Goal: Transaction & Acquisition: Purchase product/service

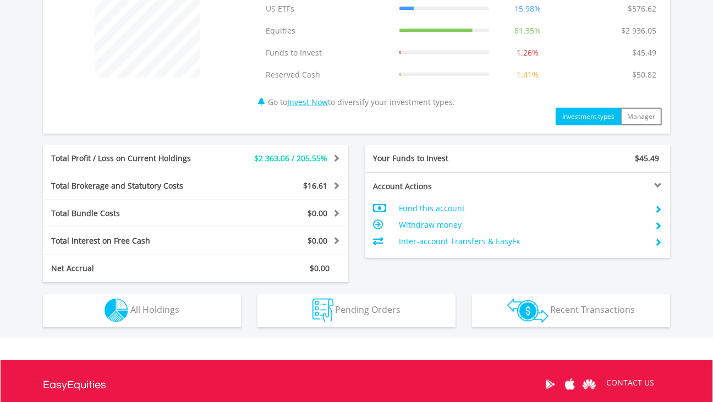
scroll to position [461, 0]
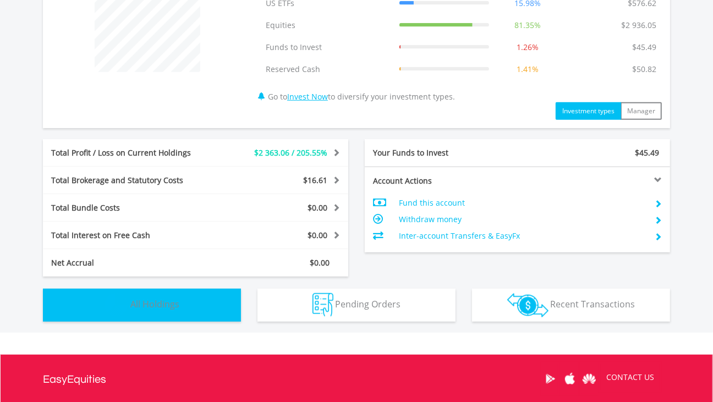
click at [208, 293] on button "Holdings All Holdings" at bounding box center [142, 305] width 198 height 33
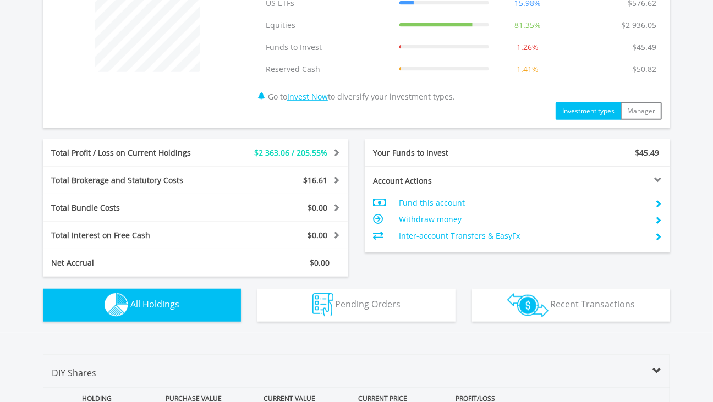
scroll to position [815, 0]
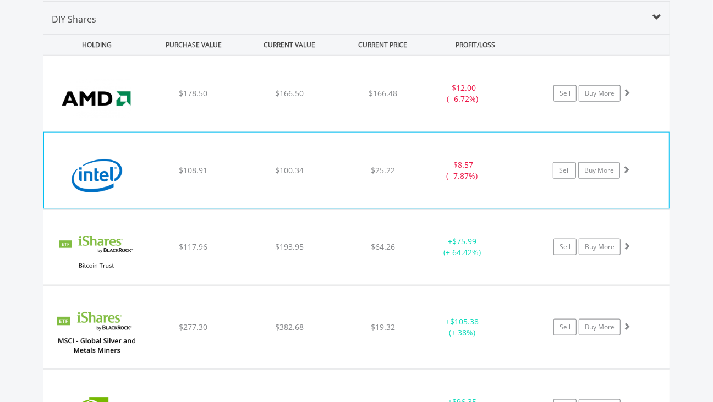
click at [373, 131] on div "﻿ Intel Corp $108.91 $100.34 $25.22 - $8.57 (- 7.87%) Sell Buy More" at bounding box center [356, 94] width 626 height 76
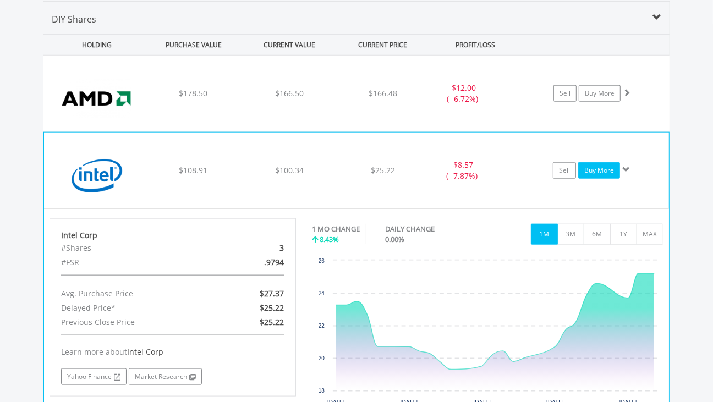
click at [595, 174] on link "Buy More" at bounding box center [599, 170] width 42 height 17
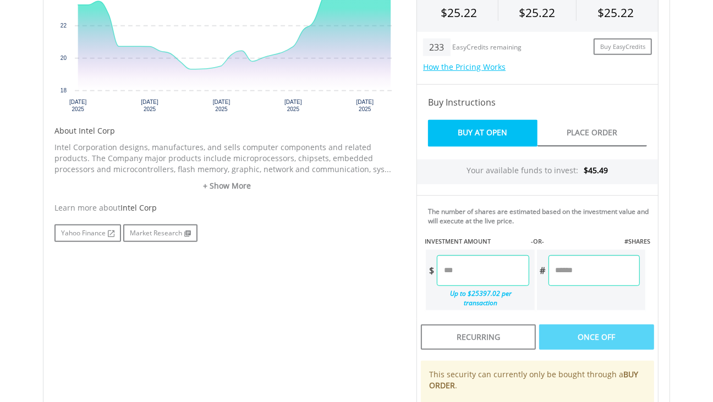
scroll to position [438, 0]
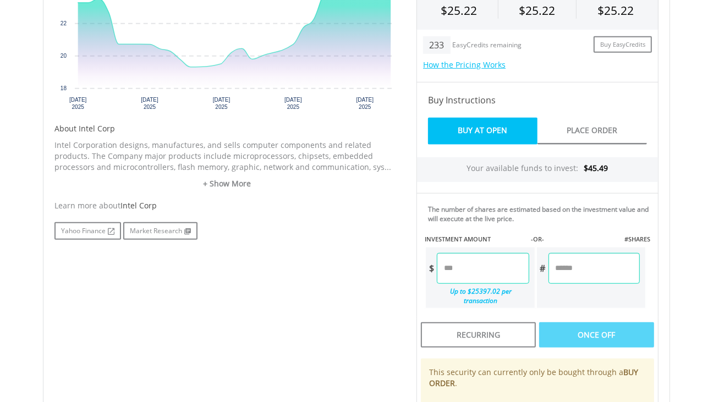
click at [518, 270] on input "number" at bounding box center [483, 268] width 92 height 31
click at [472, 272] on input "number" at bounding box center [483, 268] width 92 height 31
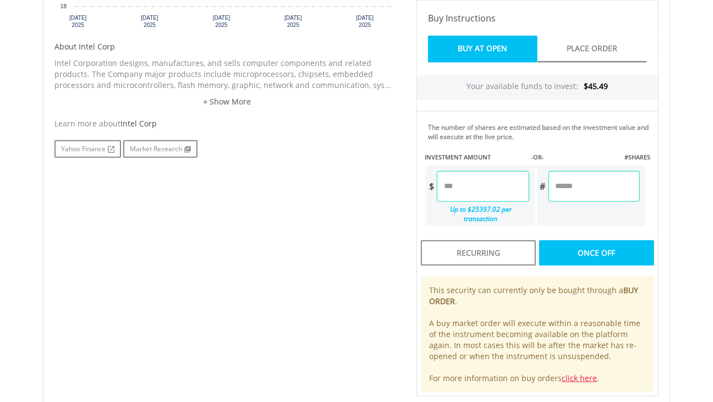
scroll to position [538, 0]
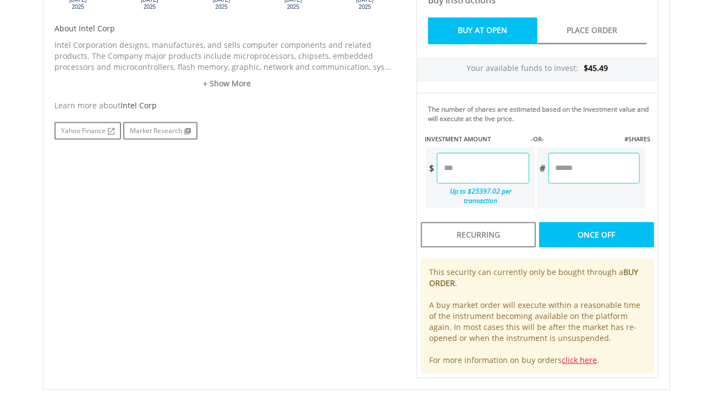
click at [553, 224] on div "Last Updated Price: 15-min. Delay* Price Update Cost: 0 Credits Market Closed S…" at bounding box center [537, 97] width 259 height 563
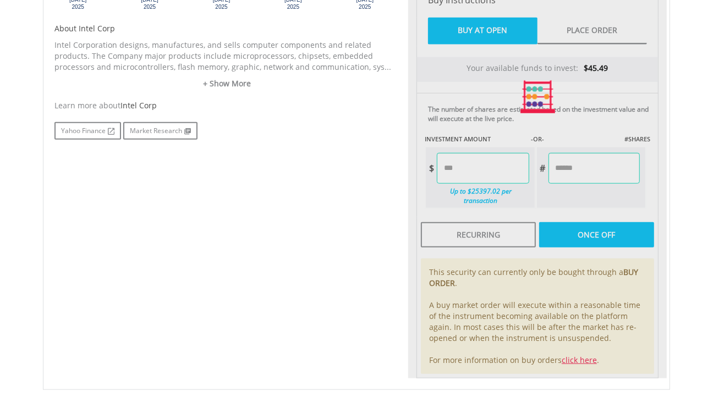
type input "*****"
type input "******"
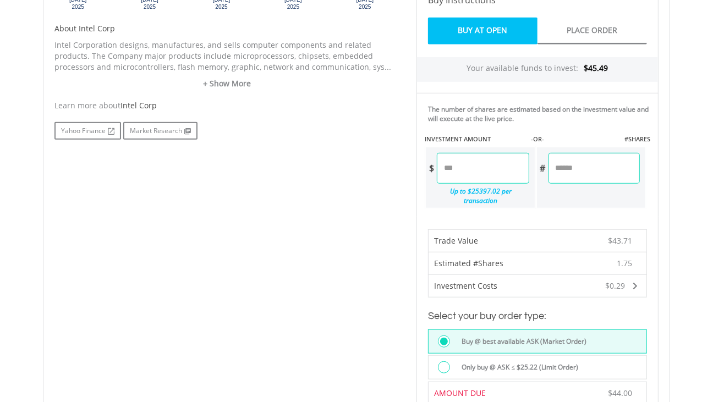
drag, startPoint x: 480, startPoint y: 171, endPoint x: 443, endPoint y: 174, distance: 36.5
click at [443, 174] on input "*****" at bounding box center [483, 168] width 92 height 31
type input "****"
drag, startPoint x: 595, startPoint y: 168, endPoint x: 534, endPoint y: 183, distance: 62.8
click at [534, 183] on div "$ **** Up to $25397.02 per transaction # ******" at bounding box center [536, 177] width 222 height 63
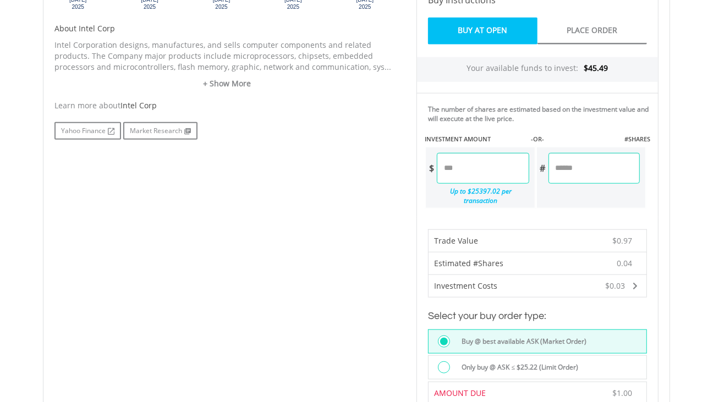
type input "*"
type input "*****"
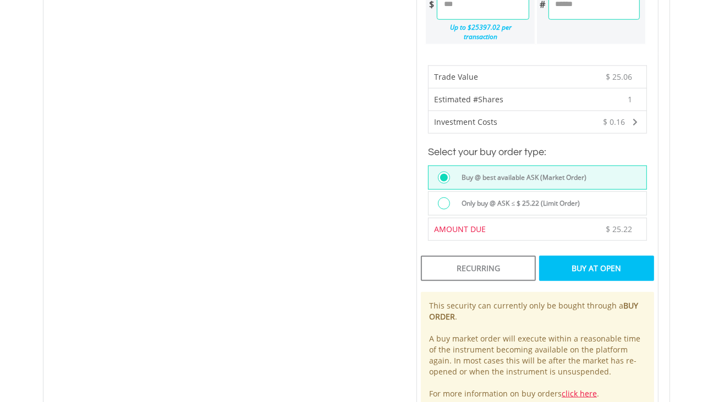
scroll to position [732, 0]
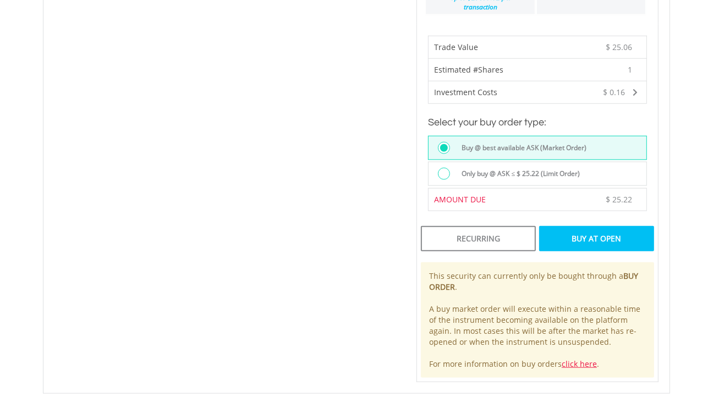
click at [446, 172] on div at bounding box center [447, 175] width 18 height 14
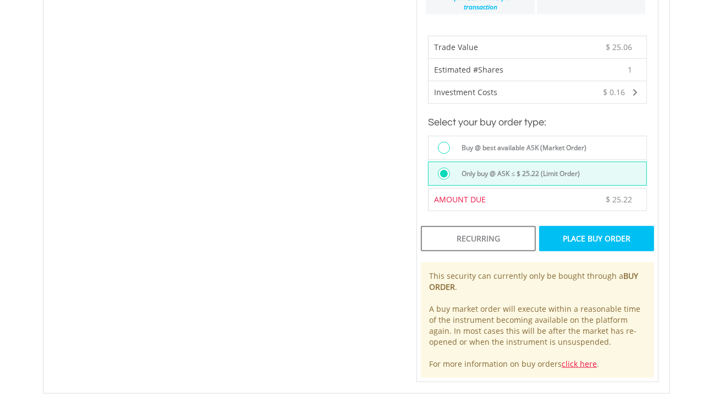
click at [580, 233] on div "Place Buy Order" at bounding box center [596, 238] width 115 height 25
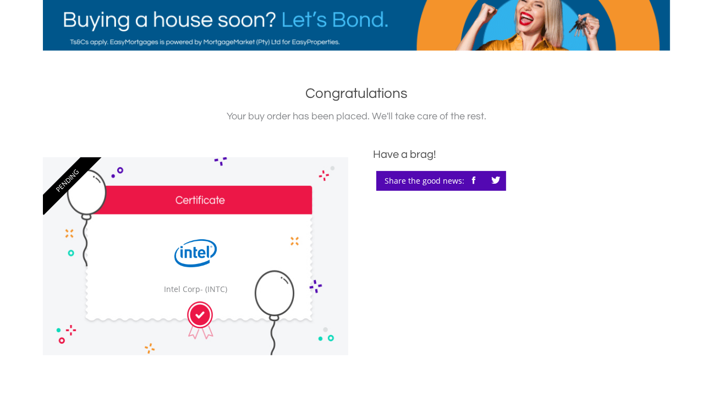
scroll to position [22, 0]
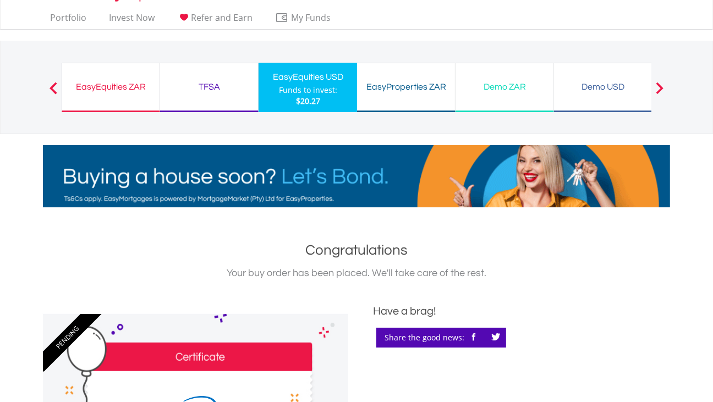
click at [323, 109] on div "EasyEquities USD Funds to invest: $20.27" at bounding box center [308, 88] width 98 height 50
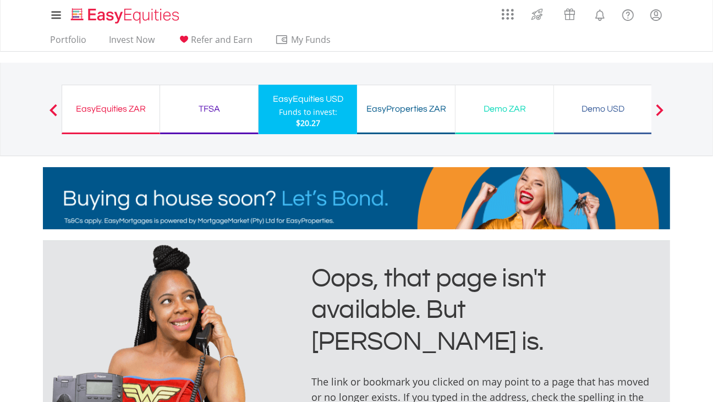
click at [332, 124] on div "$20.27" at bounding box center [308, 123] width 58 height 11
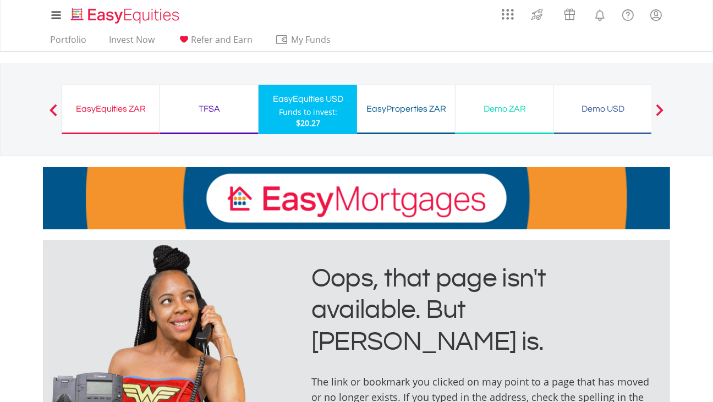
click at [332, 124] on div "$20.27" at bounding box center [308, 123] width 58 height 11
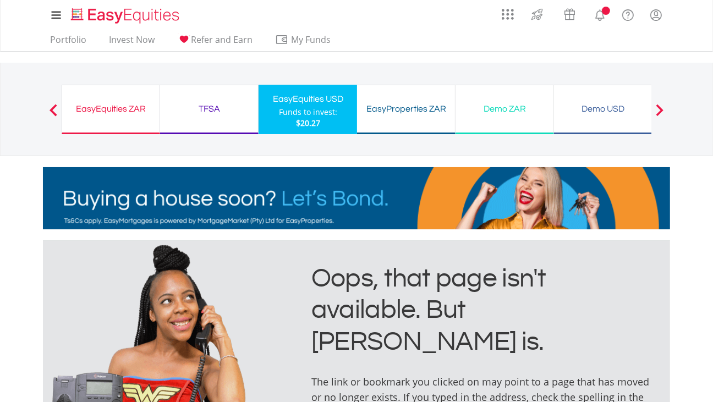
click at [132, 117] on div "EasyEquities ZAR Funds to invest: $20.27" at bounding box center [111, 110] width 98 height 50
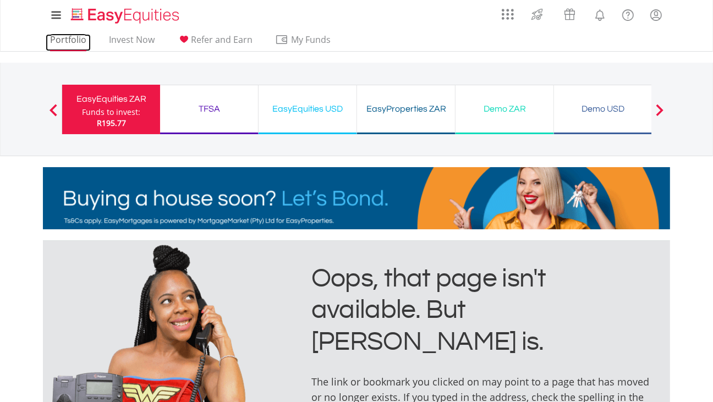
click at [83, 41] on link "Portfolio" at bounding box center [68, 42] width 45 height 17
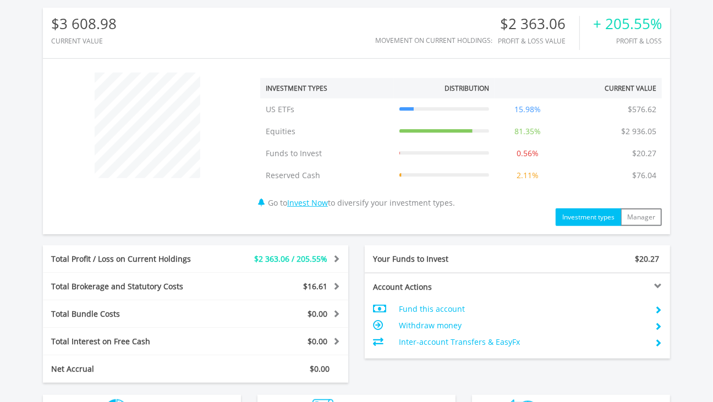
scroll to position [572, 0]
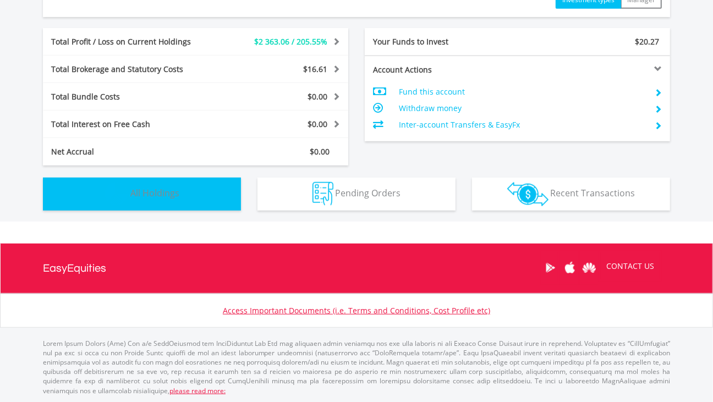
click at [183, 205] on button "Holdings All Holdings" at bounding box center [142, 194] width 198 height 33
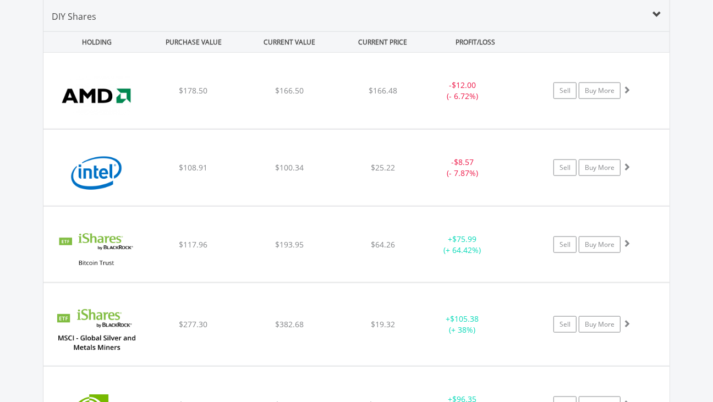
scroll to position [792, 0]
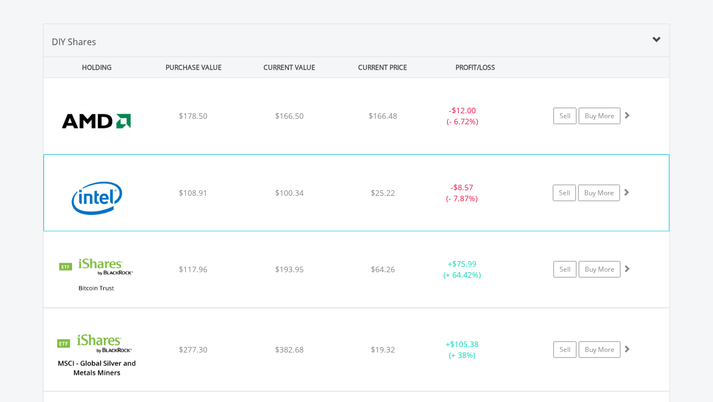
click at [370, 154] on div "﻿ Intel Corp $108.91 $100.34 $25.22 - $8.57 (- 7.87%) Sell Buy More" at bounding box center [356, 116] width 626 height 76
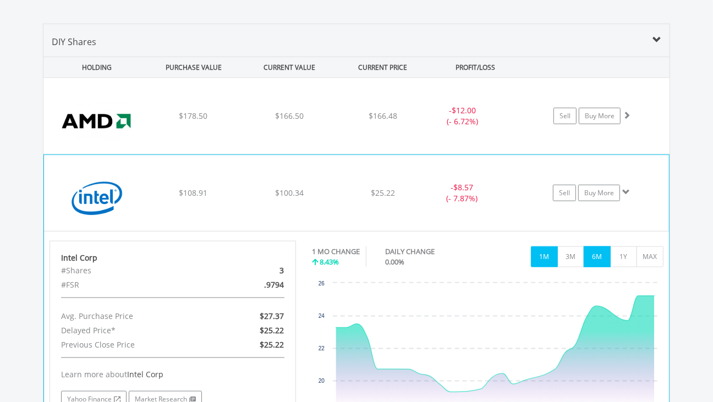
click at [589, 256] on button "6M" at bounding box center [597, 256] width 27 height 21
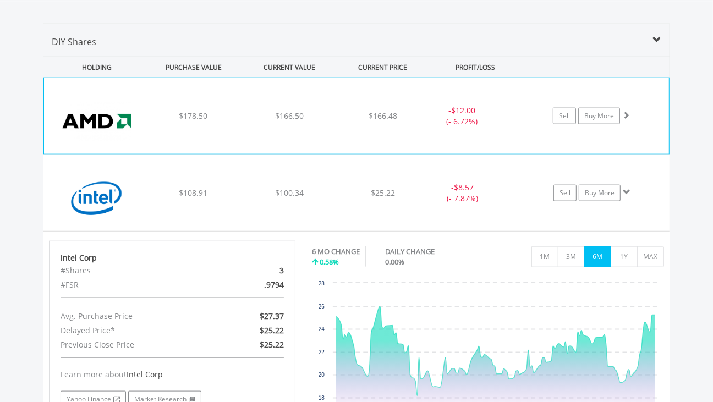
click at [375, 130] on div "﻿ Advanced Micro Devices Inc $178.50 $166.50 $166.48 - $12.00 (- 6.72%) Sell Bu…" at bounding box center [356, 116] width 625 height 76
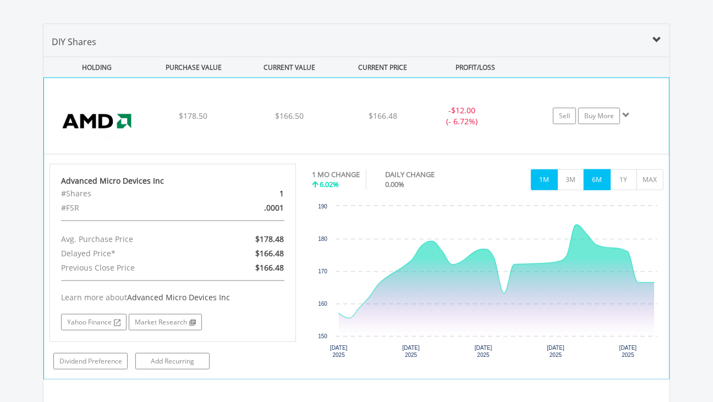
click at [600, 182] on button "6M" at bounding box center [597, 179] width 27 height 21
